Goal: Task Accomplishment & Management: Complete application form

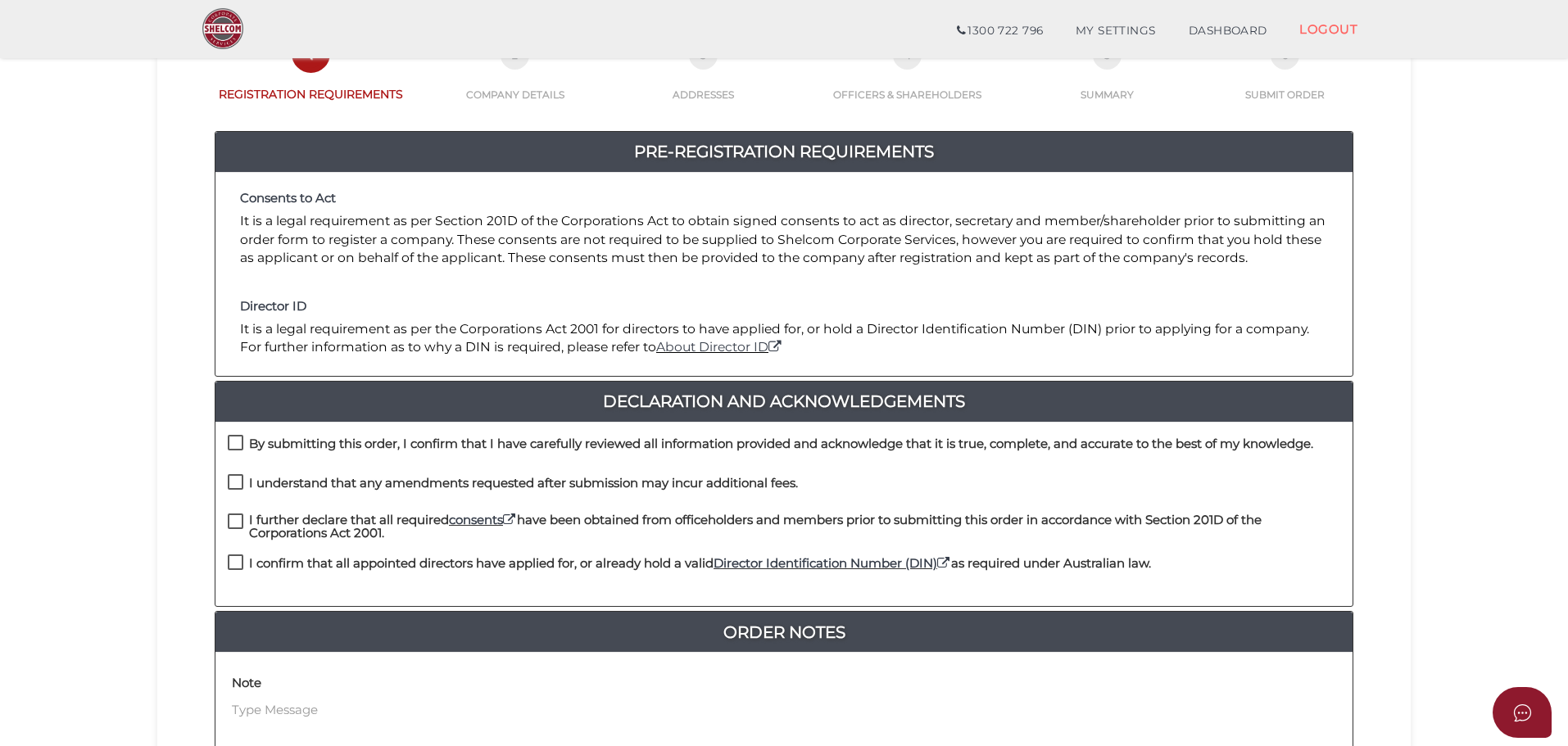
scroll to position [246, 0]
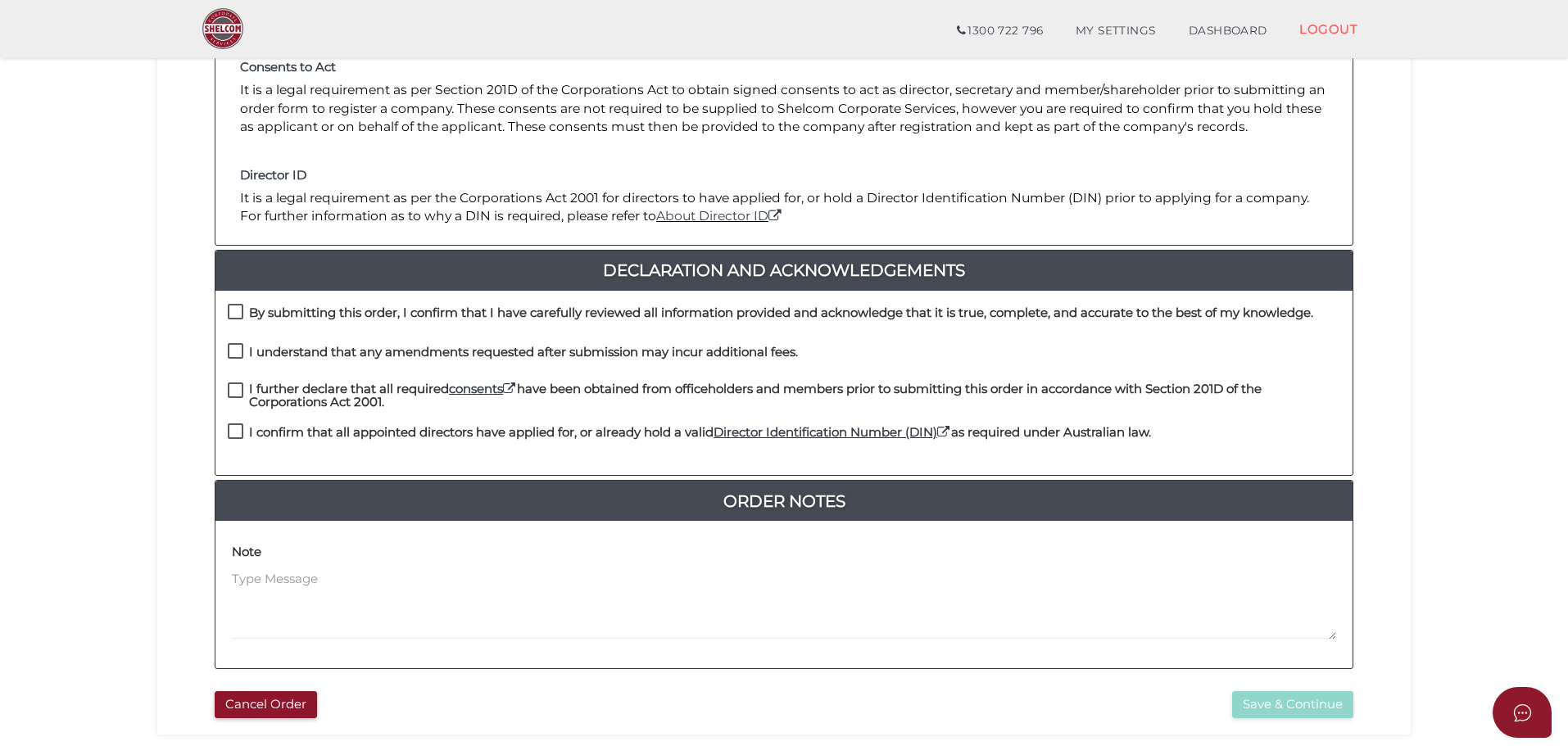
click at [240, 315] on label "By submitting this order, I confirm that I have carefully reviewed all informat…" at bounding box center [770, 316] width 1085 height 20
checkbox input "true"
click at [242, 360] on label "I understand that any amendments requested after submission may incur additiona…" at bounding box center [513, 356] width 570 height 20
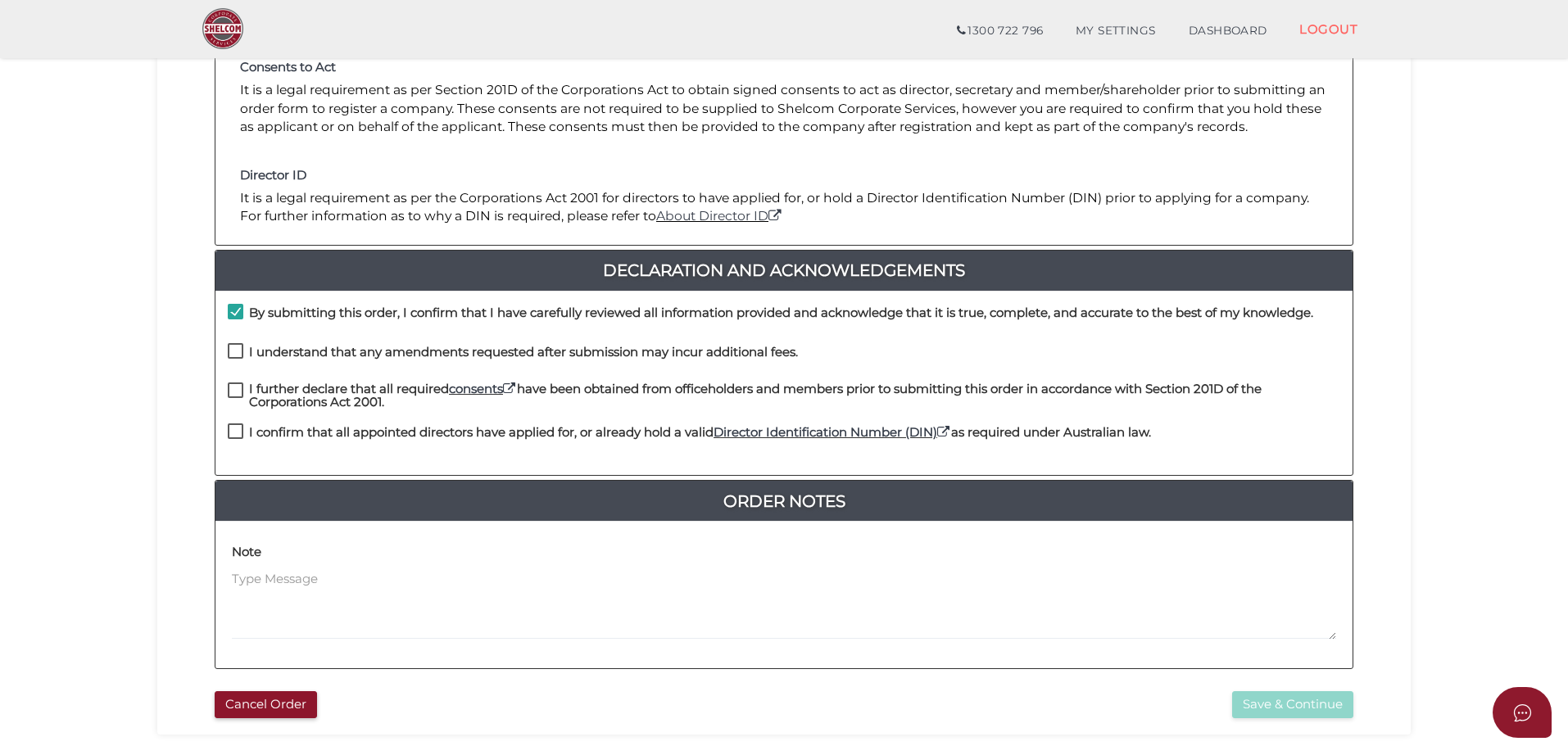
checkbox input "true"
click at [234, 388] on label "I further declare that all required consents have been obtained from officehold…" at bounding box center [784, 392] width 1112 height 20
checkbox input "true"
click at [236, 428] on label "I confirm that all appointed directors have applied for, or already hold a vali…" at bounding box center [689, 436] width 923 height 20
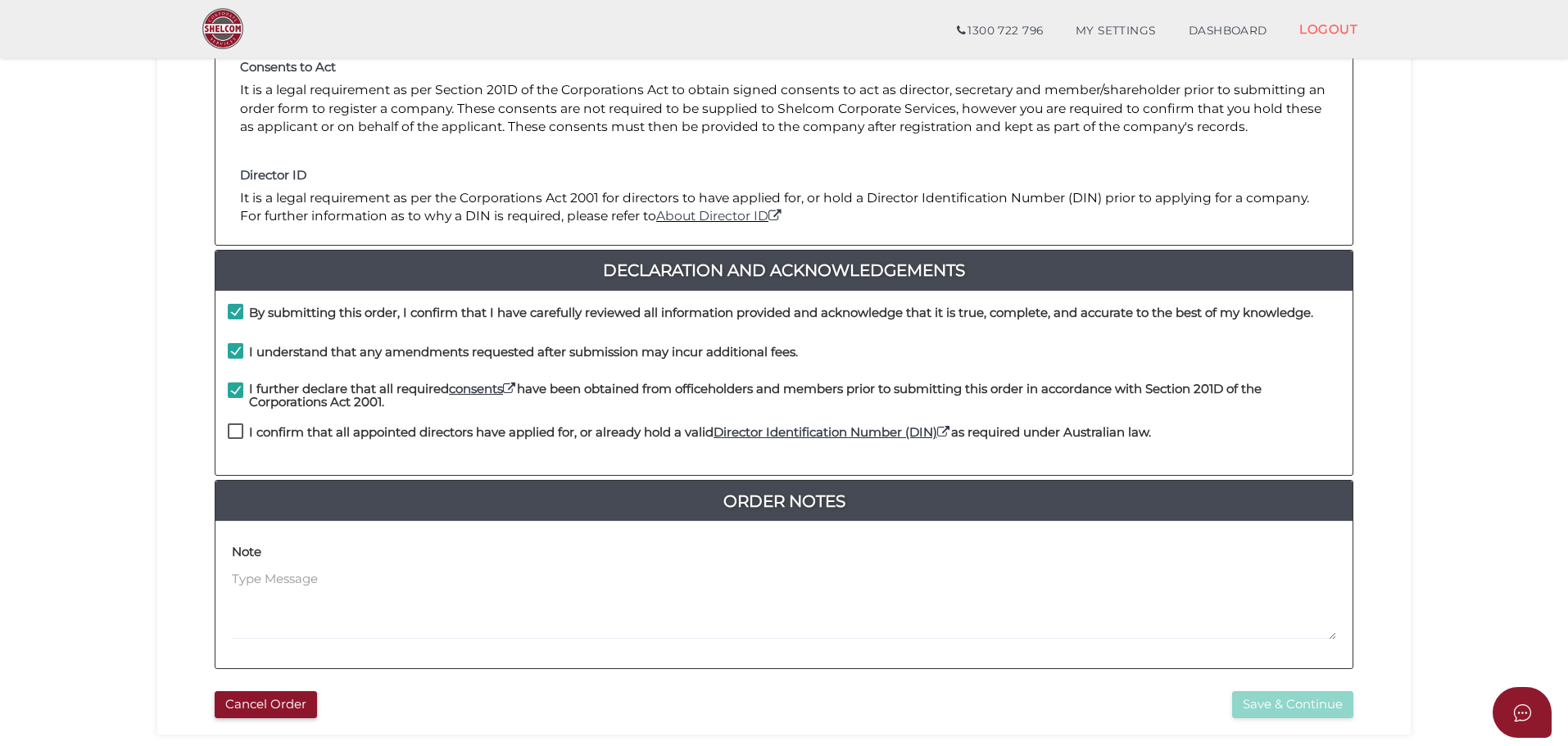
checkbox input "true"
click at [1258, 712] on button "Save & Continue" at bounding box center [1293, 705] width 122 height 27
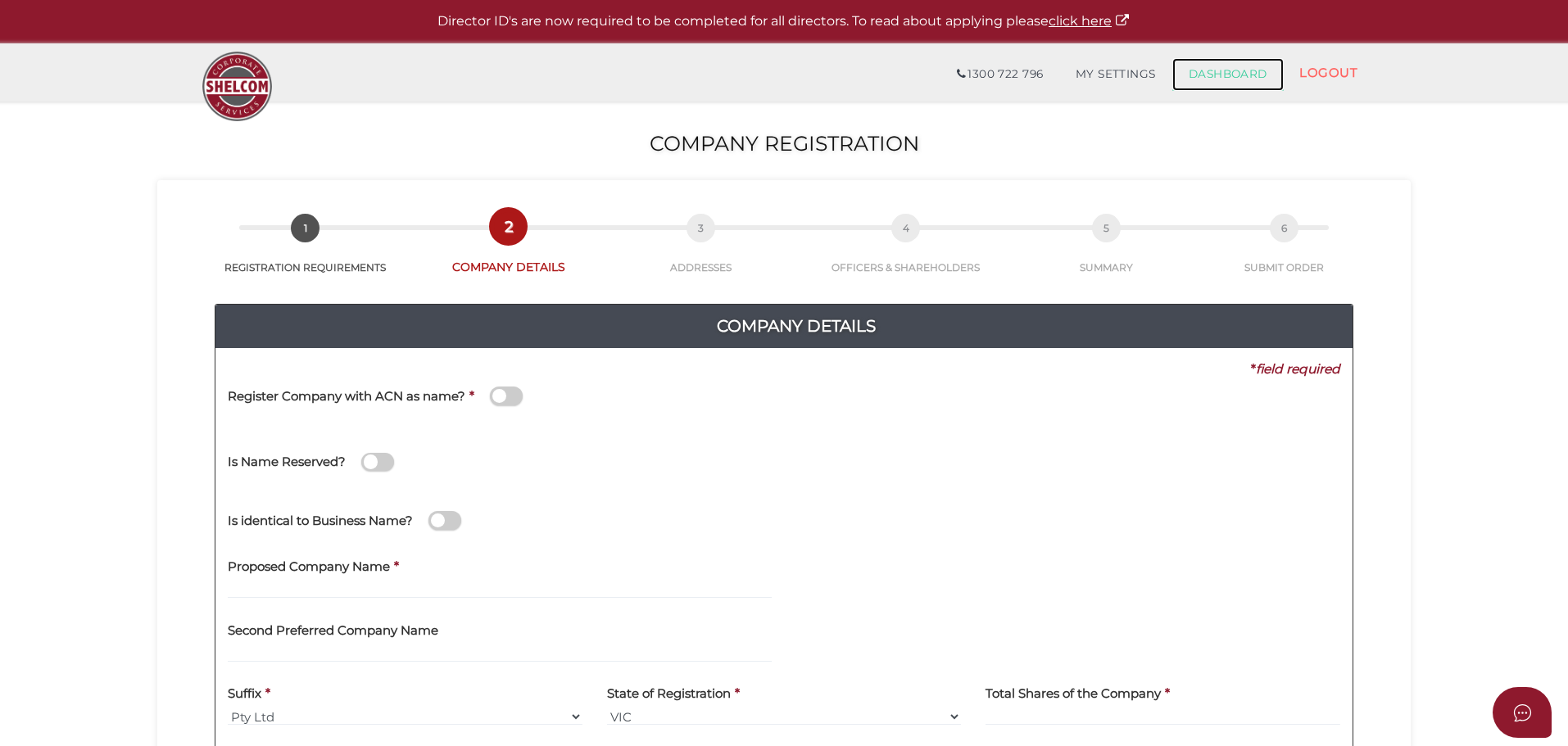
drag, startPoint x: 1238, startPoint y: 72, endPoint x: 1226, endPoint y: 78, distance: 13.4
click at [1238, 71] on link "DASHBOARD" at bounding box center [1228, 74] width 111 height 33
